Goal: Find contact information: Find contact information

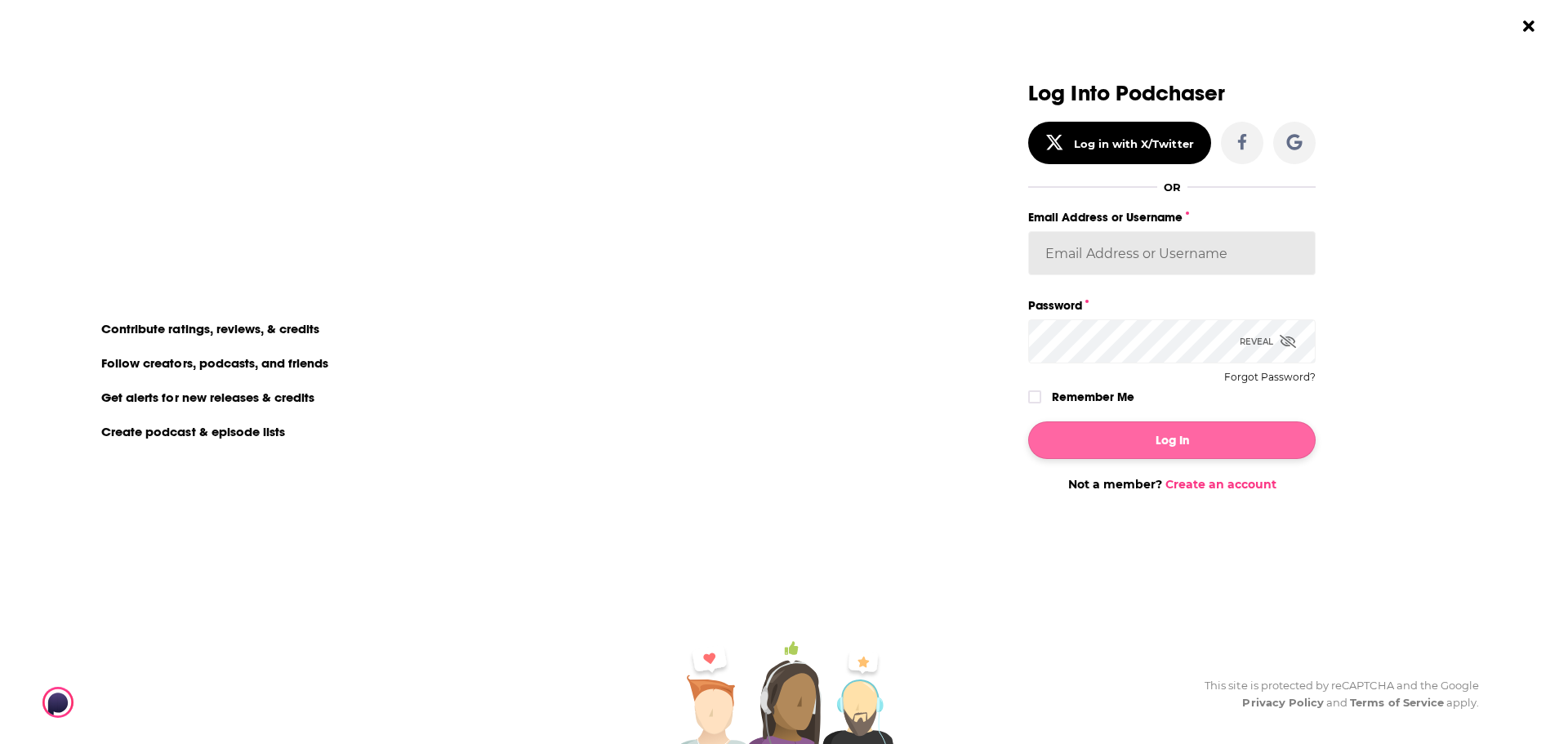
type input "[PERSON_NAME][EMAIL_ADDRESS][PERSON_NAME][DOMAIN_NAME]"
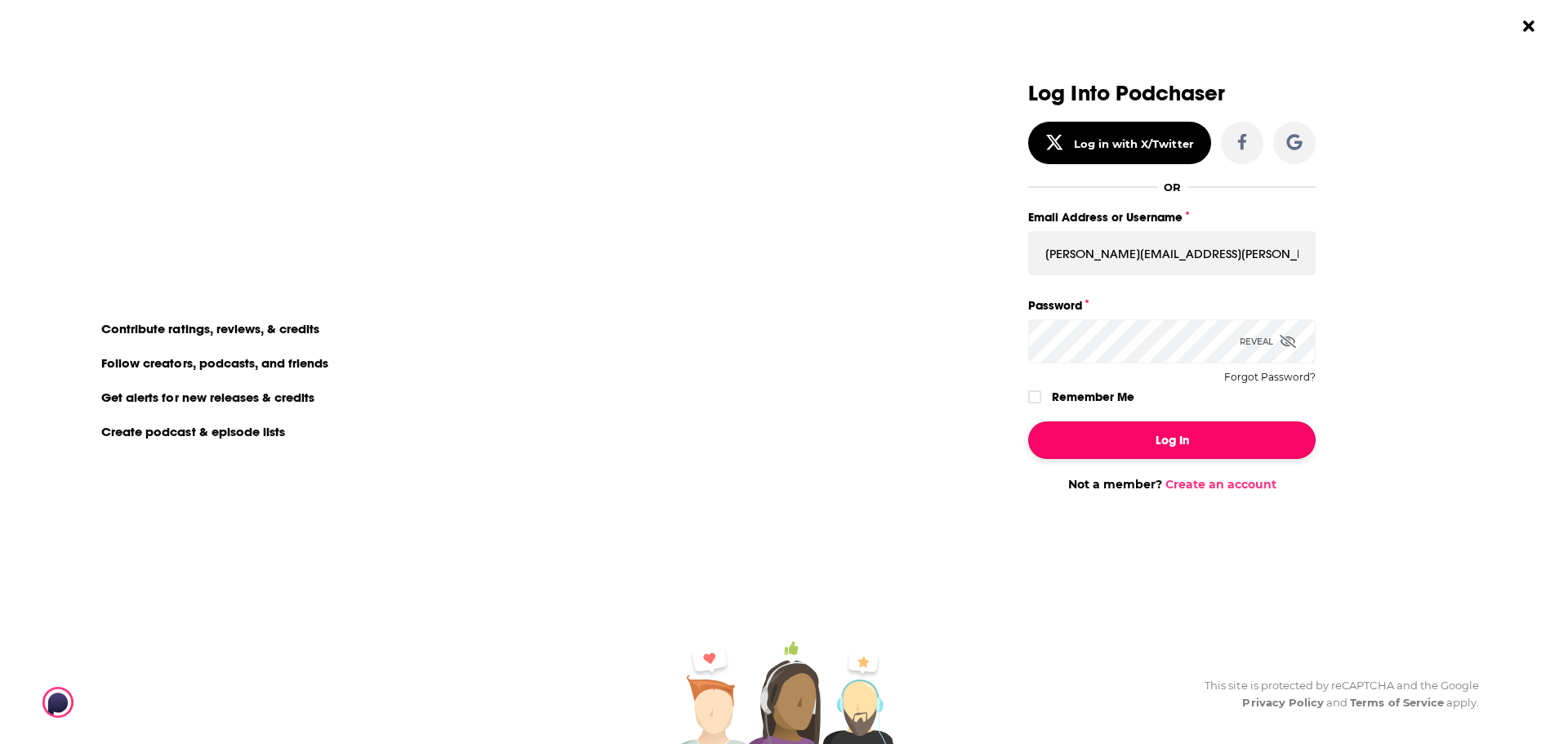
click at [1127, 438] on button "Log In" at bounding box center [1172, 440] width 288 height 37
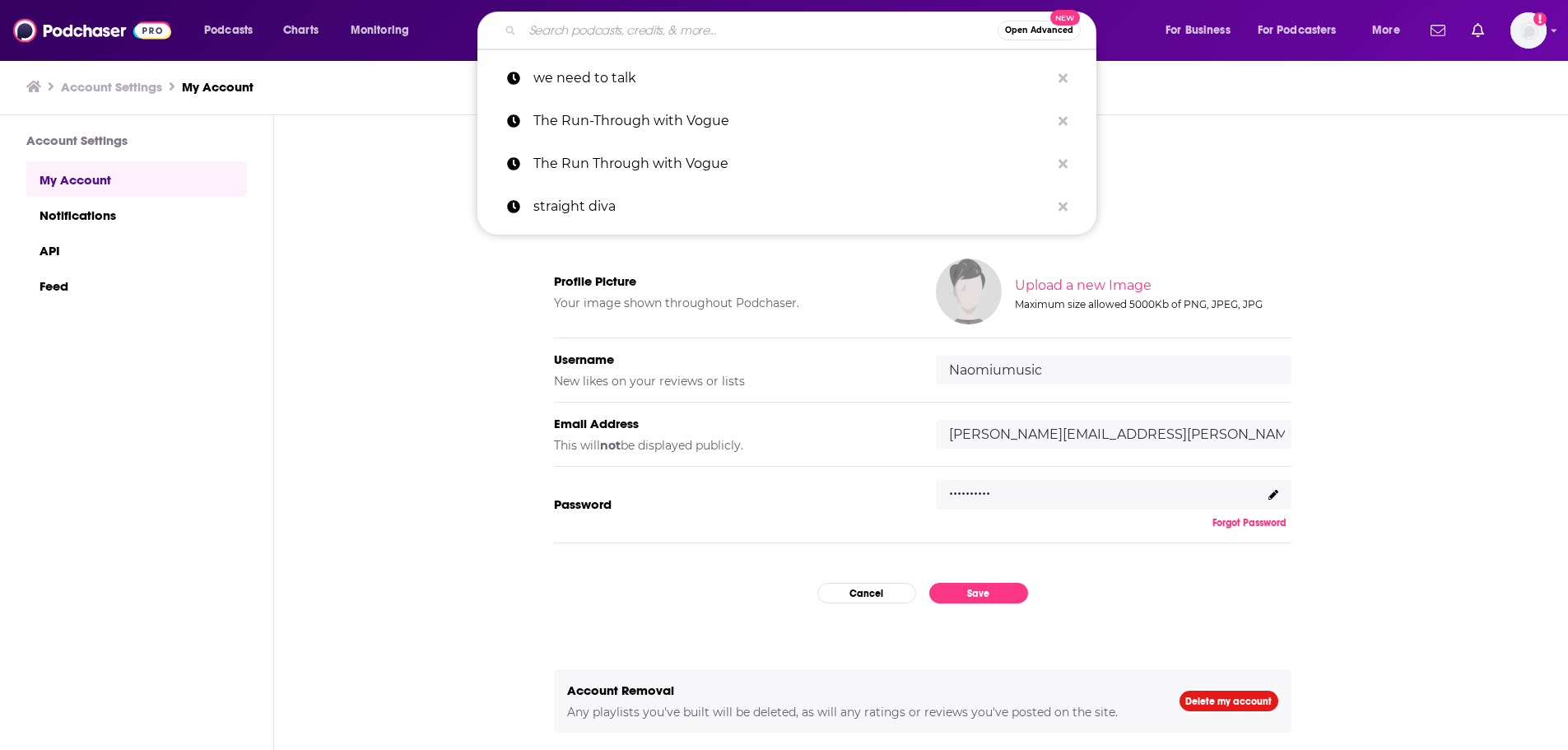
click at [592, 30] on input "Search podcasts, credits, & more..." at bounding box center [760, 30] width 475 height 26
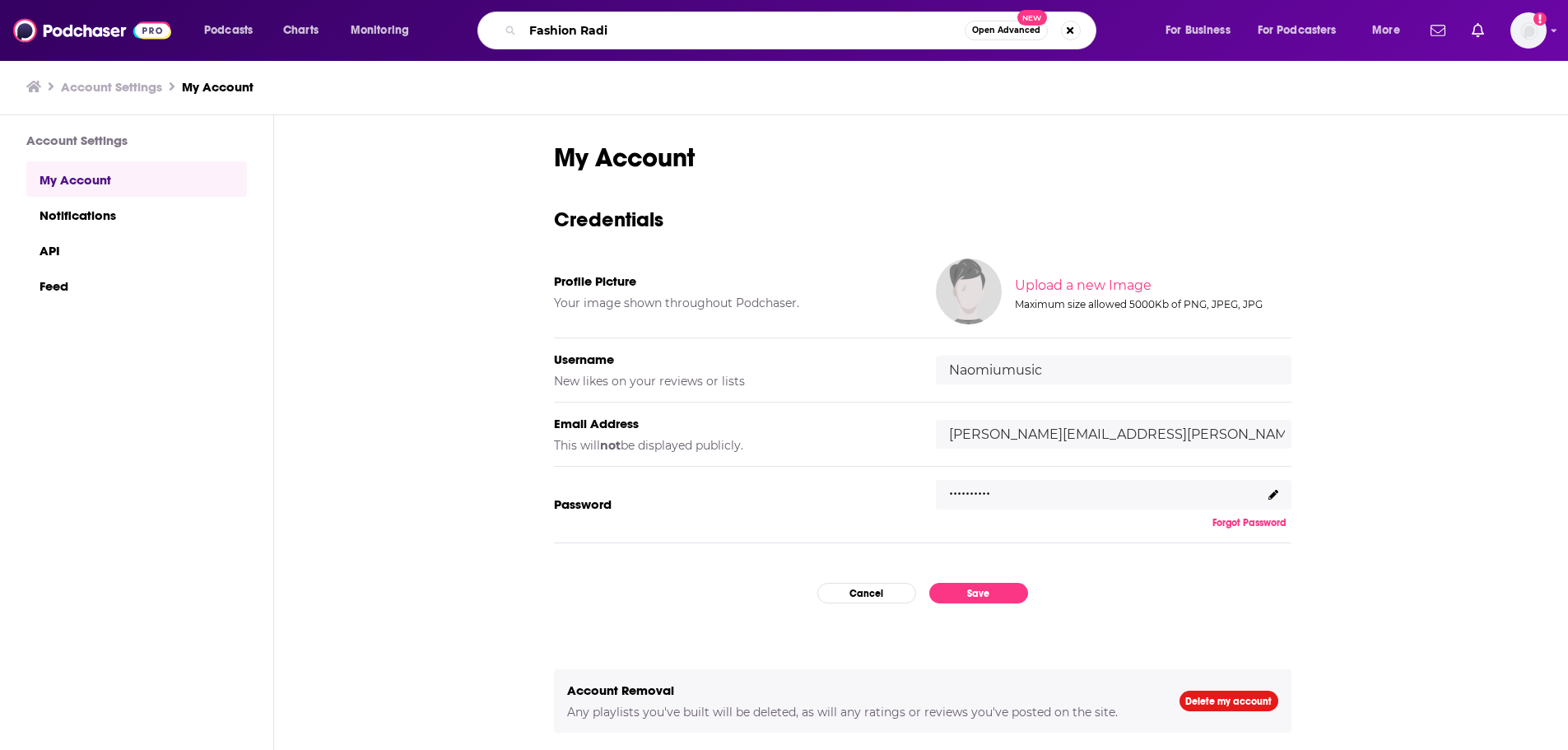
type input "Fashion Radio"
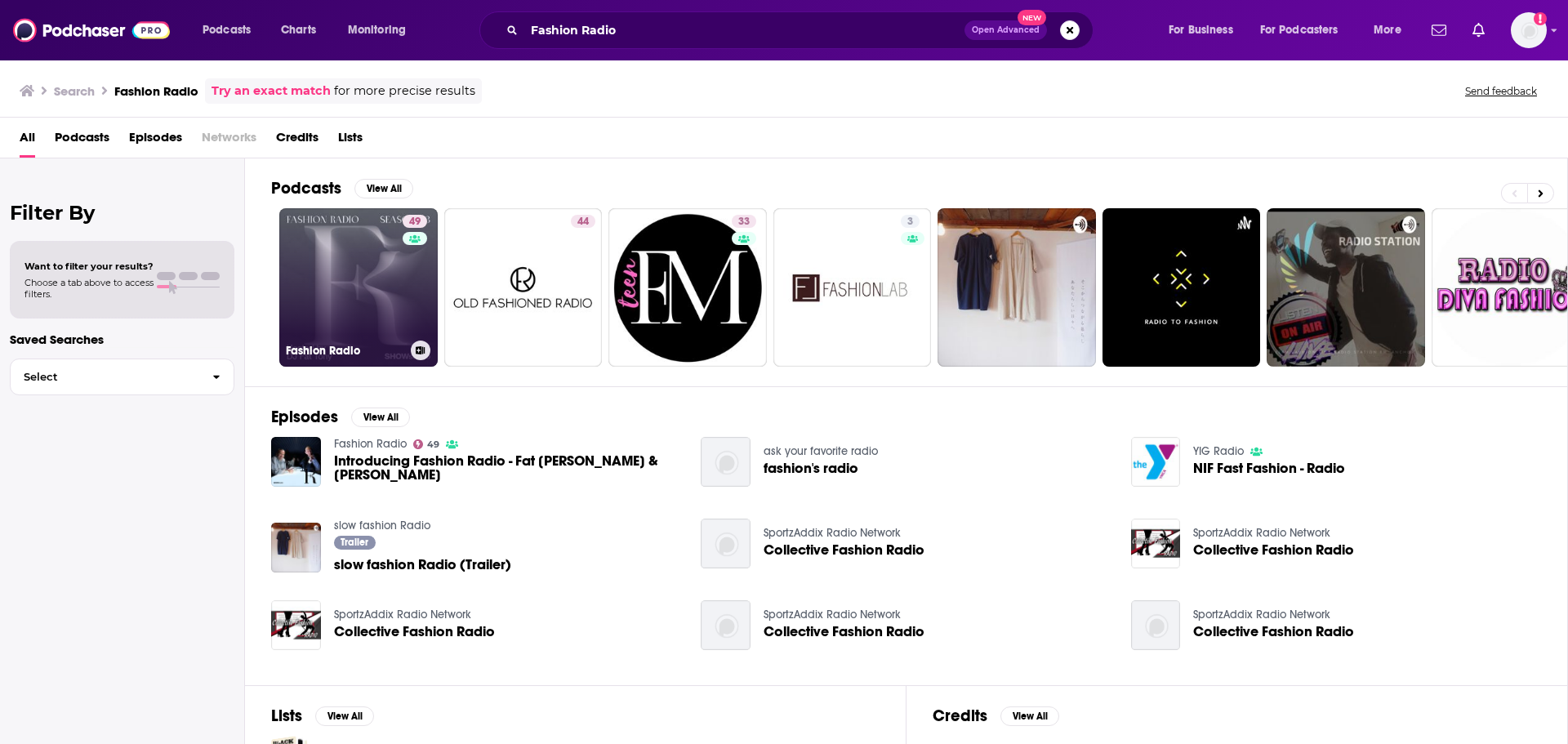
click at [353, 234] on link "49 Fashion Radio" at bounding box center [358, 287] width 158 height 158
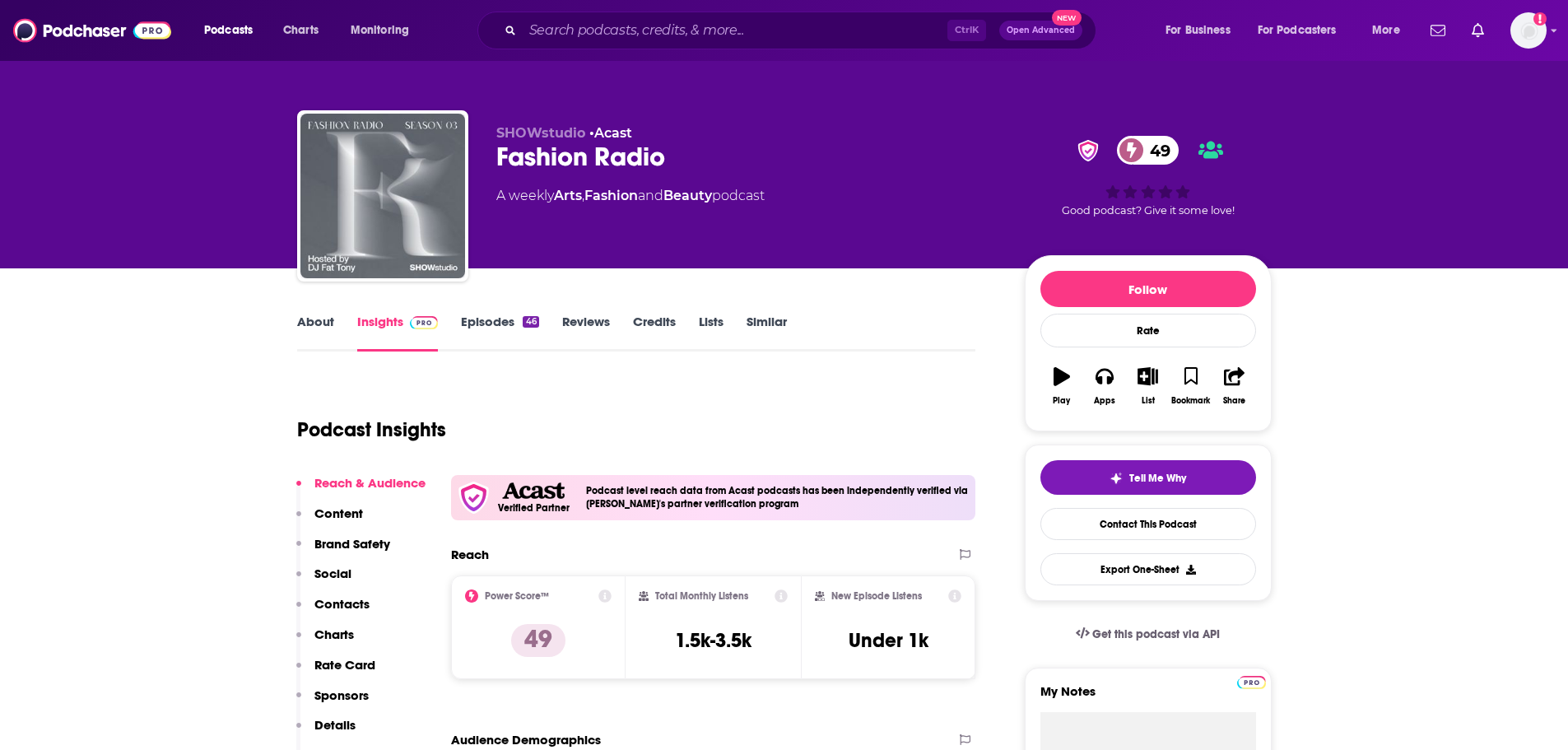
click at [491, 326] on link "Episodes 46" at bounding box center [499, 333] width 78 height 38
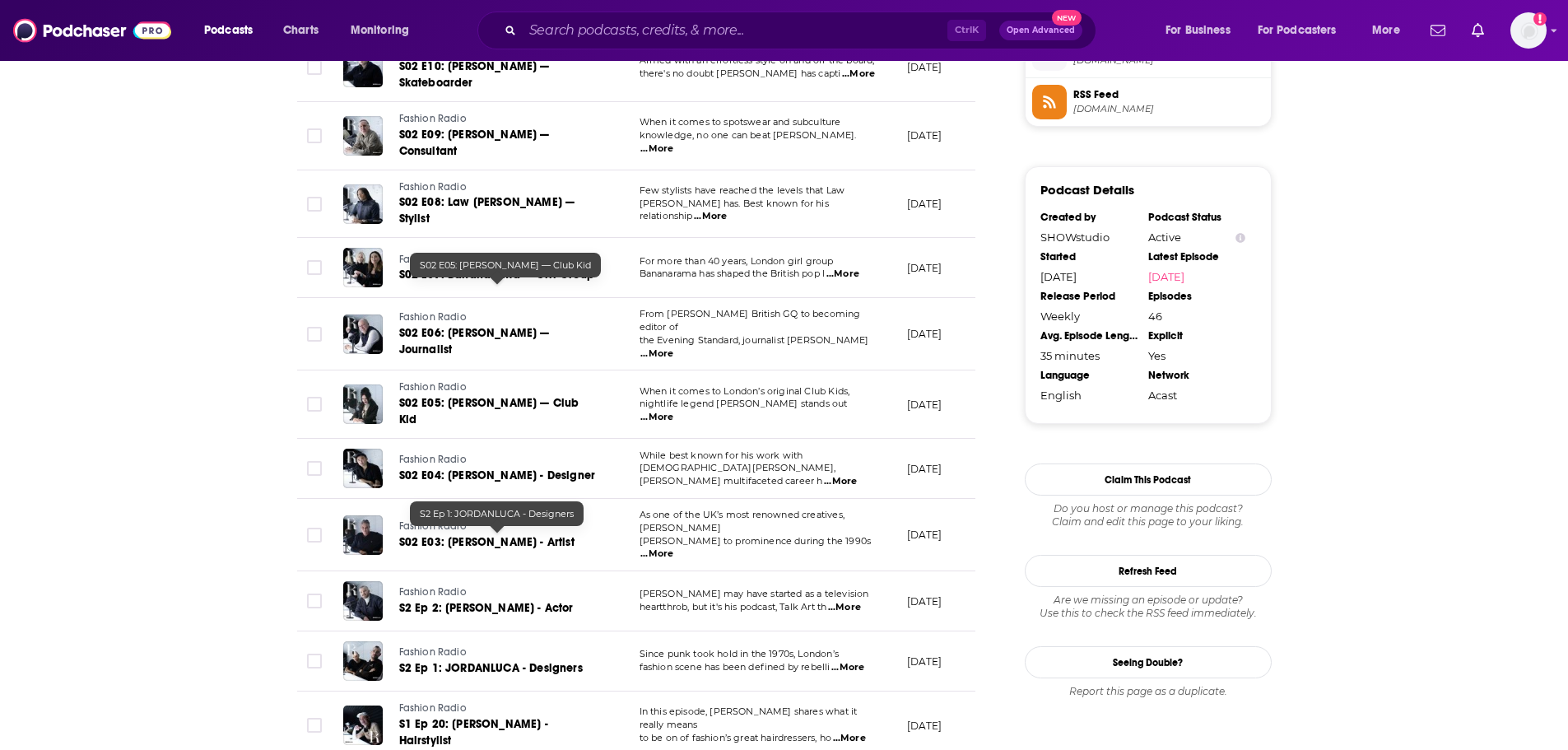
scroll to position [1564, 0]
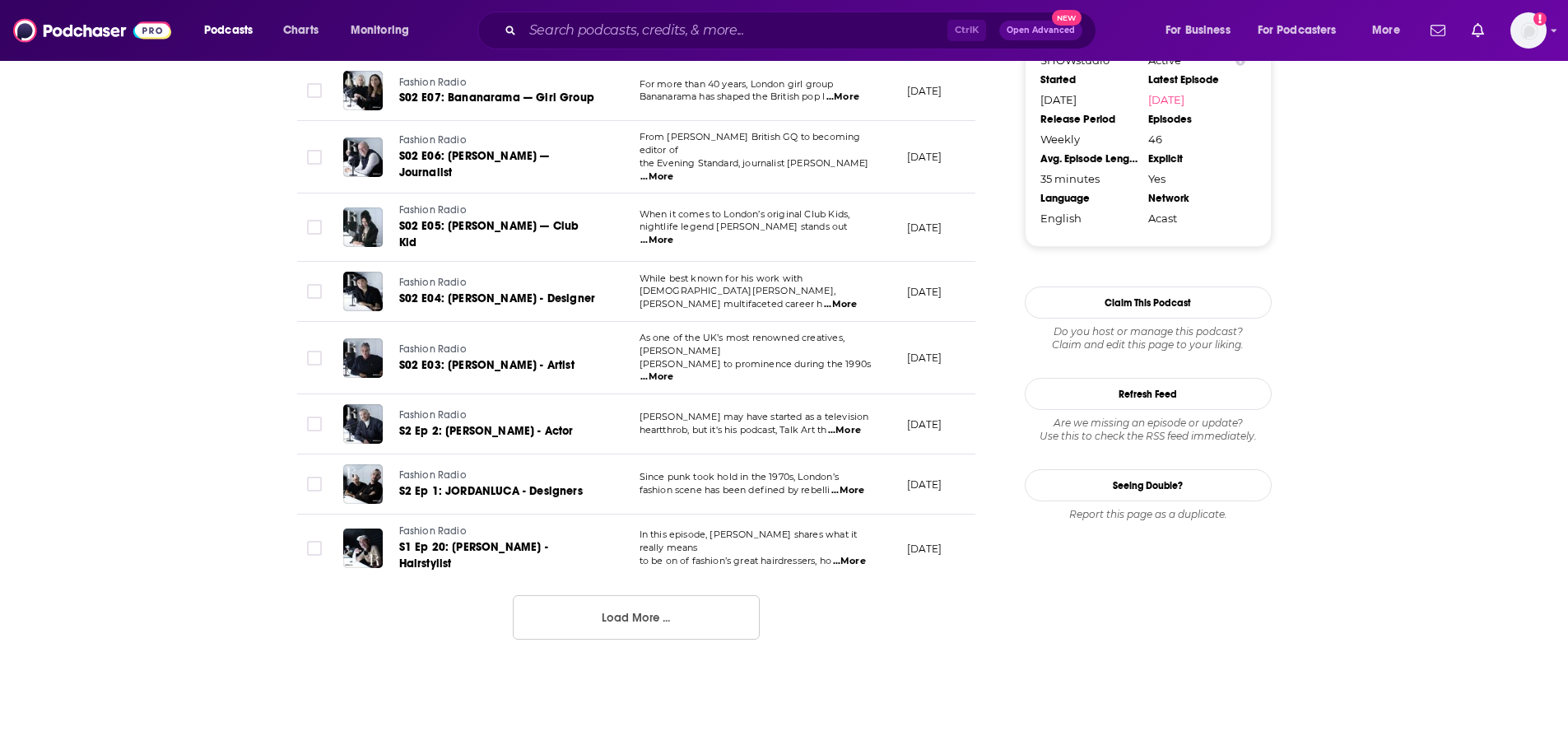
click at [621, 595] on button "Load More ..." at bounding box center [636, 617] width 247 height 44
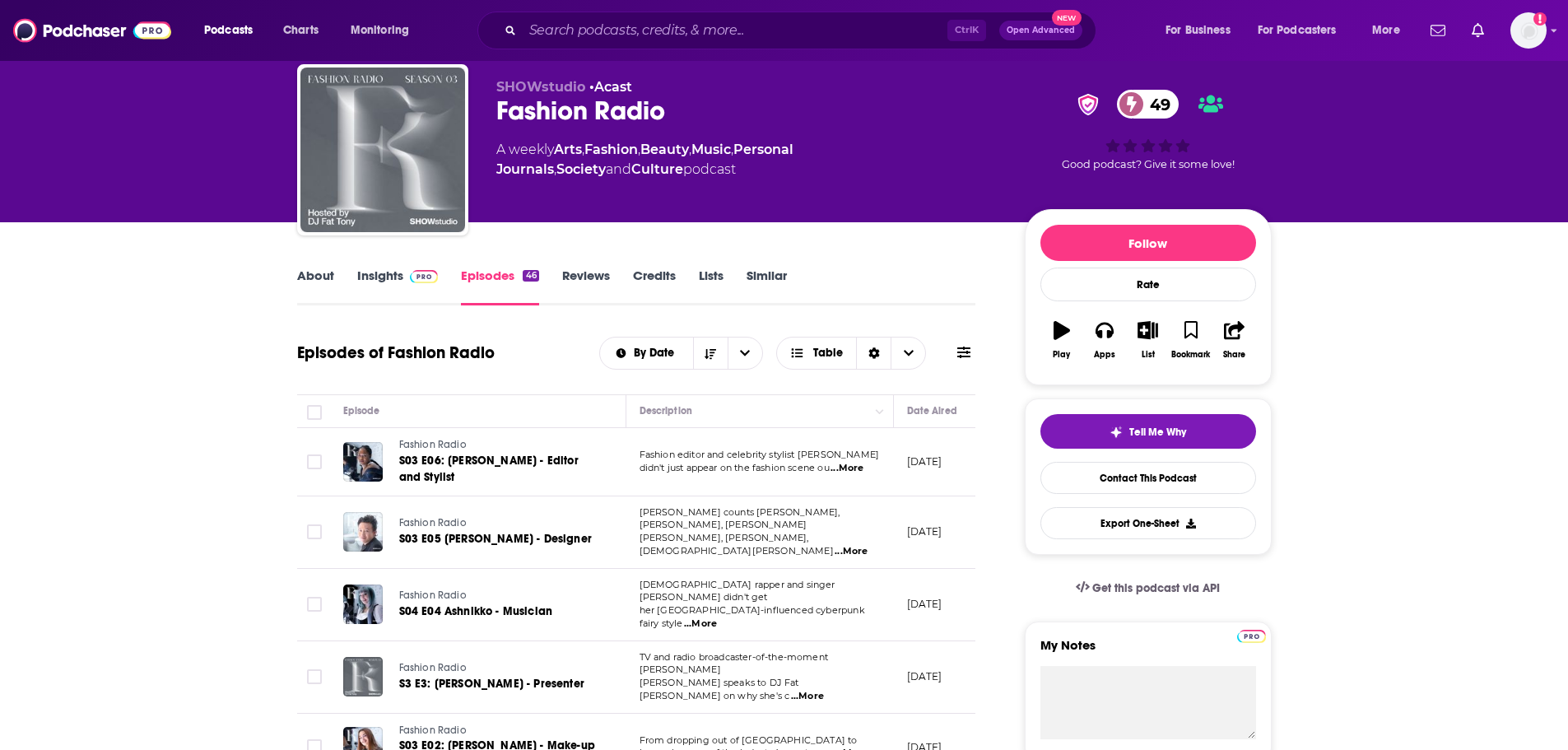
scroll to position [0, 0]
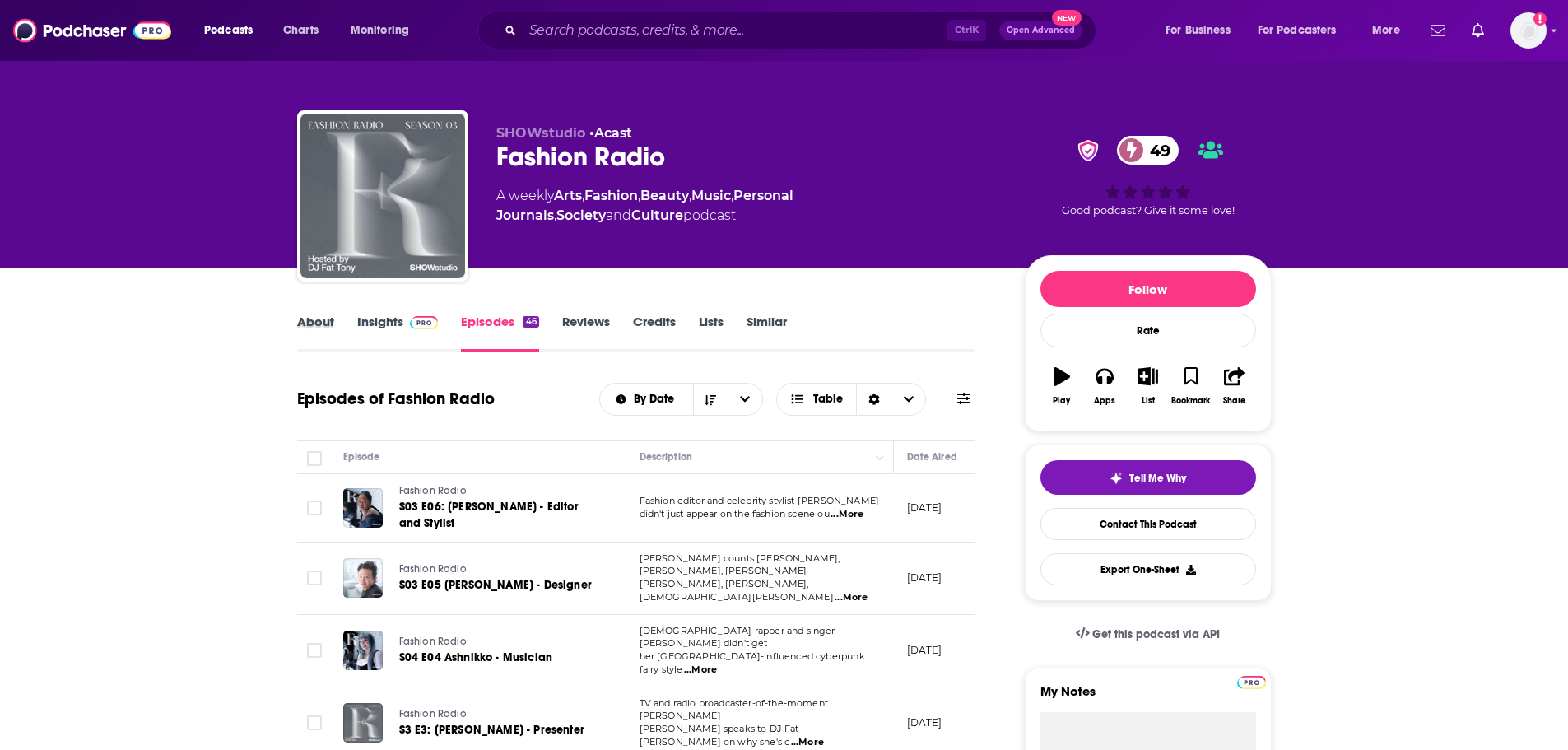
click at [344, 316] on div "About" at bounding box center [327, 333] width 60 height 38
click at [377, 318] on link "Insights" at bounding box center [398, 333] width 82 height 38
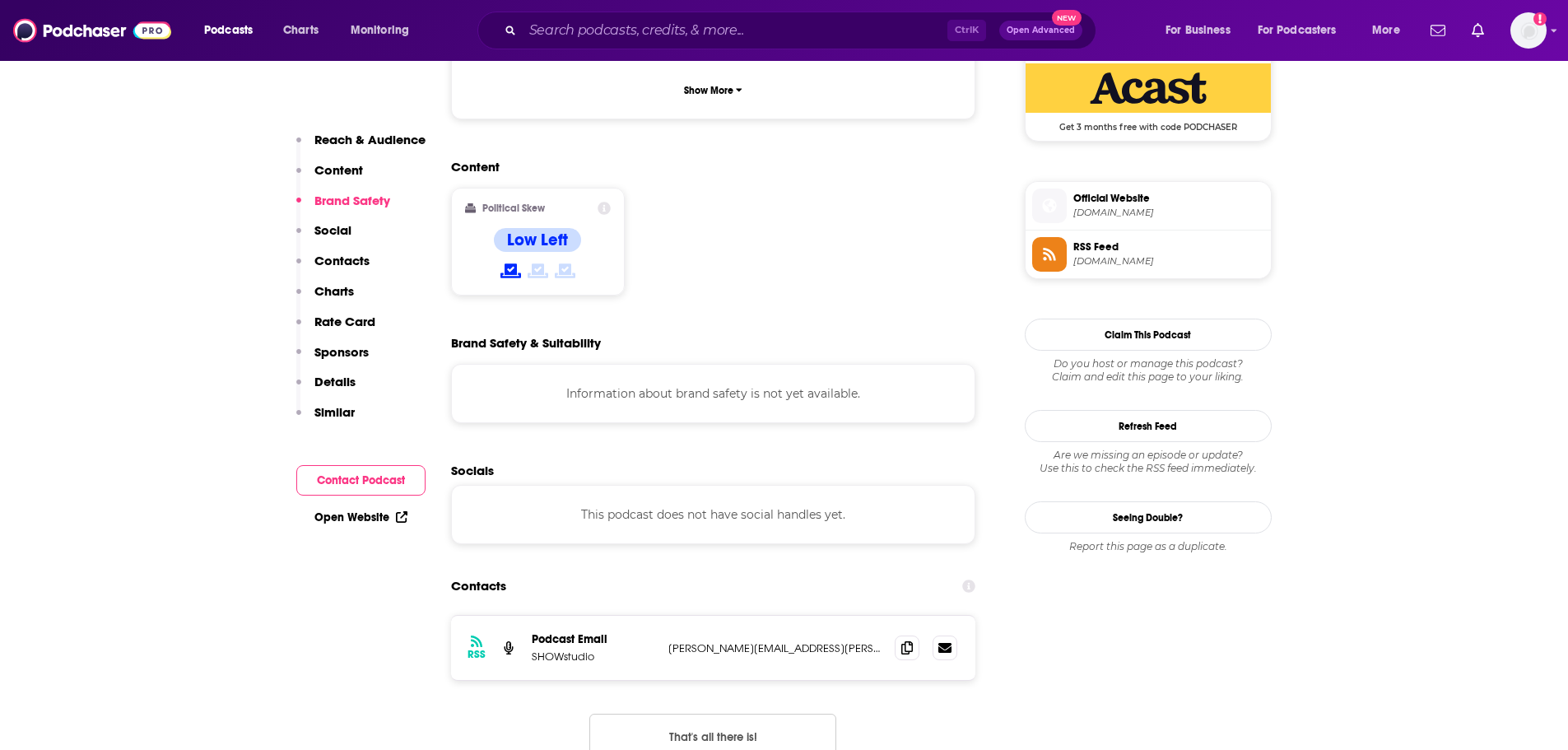
scroll to position [1317, 0]
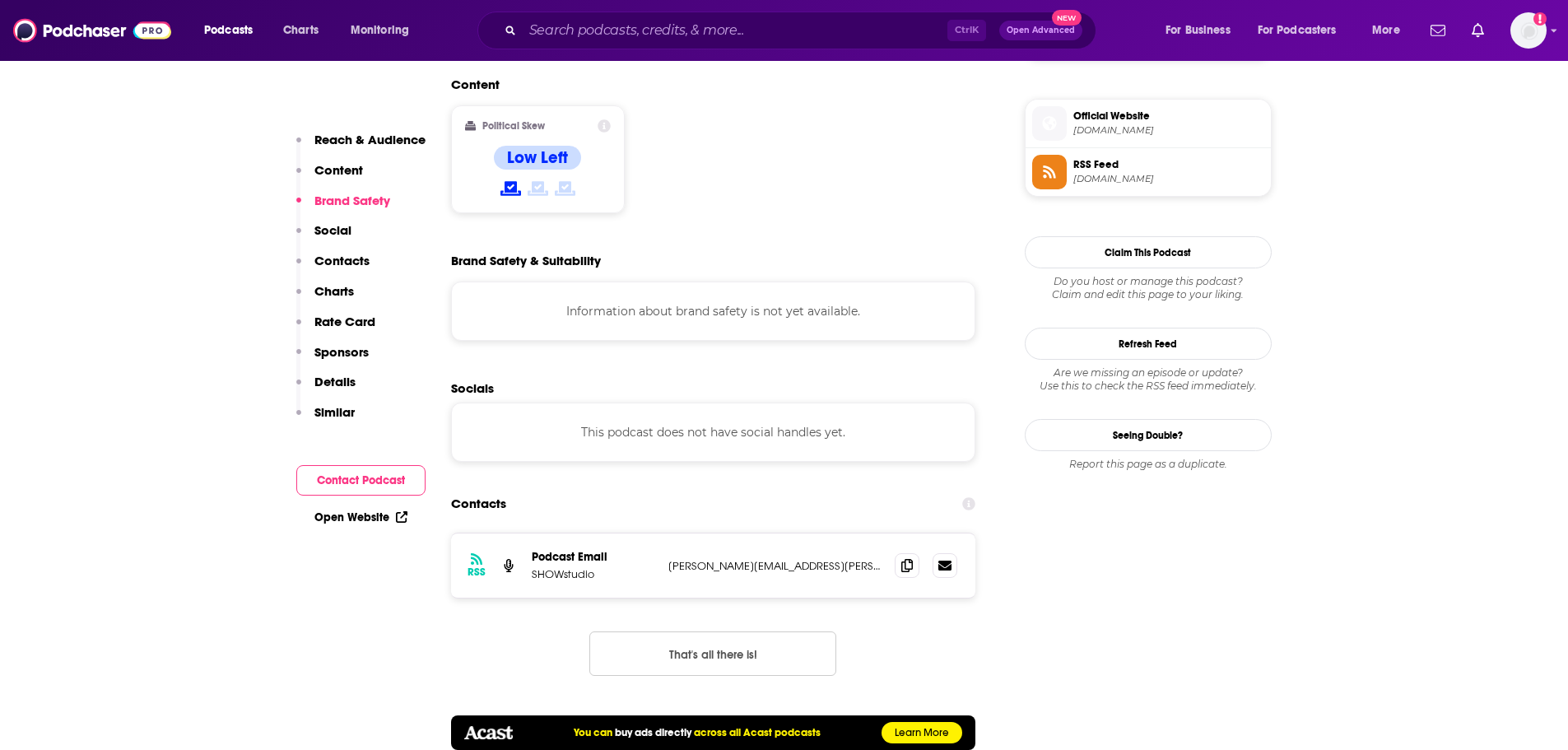
click at [733, 559] on p "[PERSON_NAME][EMAIL_ADDRESS][PERSON_NAME][DOMAIN_NAME]" at bounding box center [775, 566] width 214 height 14
click at [814, 533] on div "RSS Podcast Email SHOWstudio [PERSON_NAME][EMAIL_ADDRESS][PERSON_NAME][DOMAIN_N…" at bounding box center [713, 565] width 525 height 64
click at [897, 552] on span at bounding box center [907, 564] width 25 height 25
